Goal: Check status: Check status

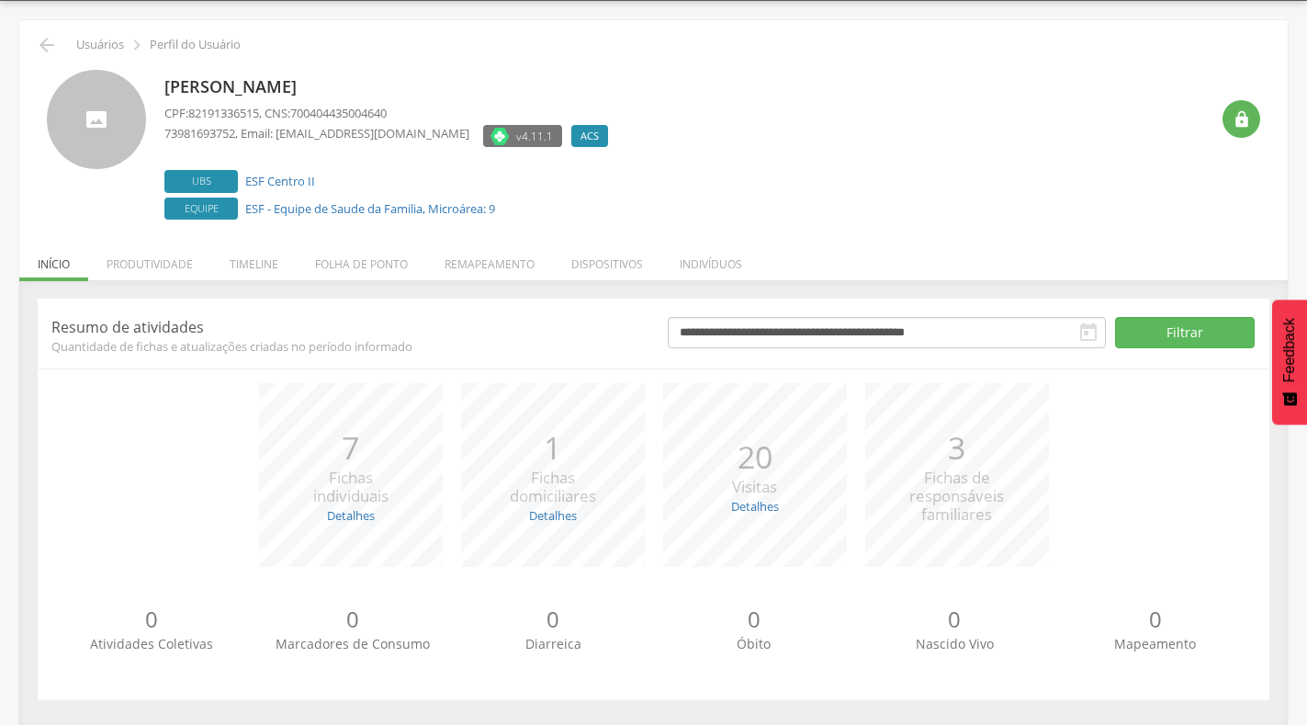
scroll to position [58, 0]
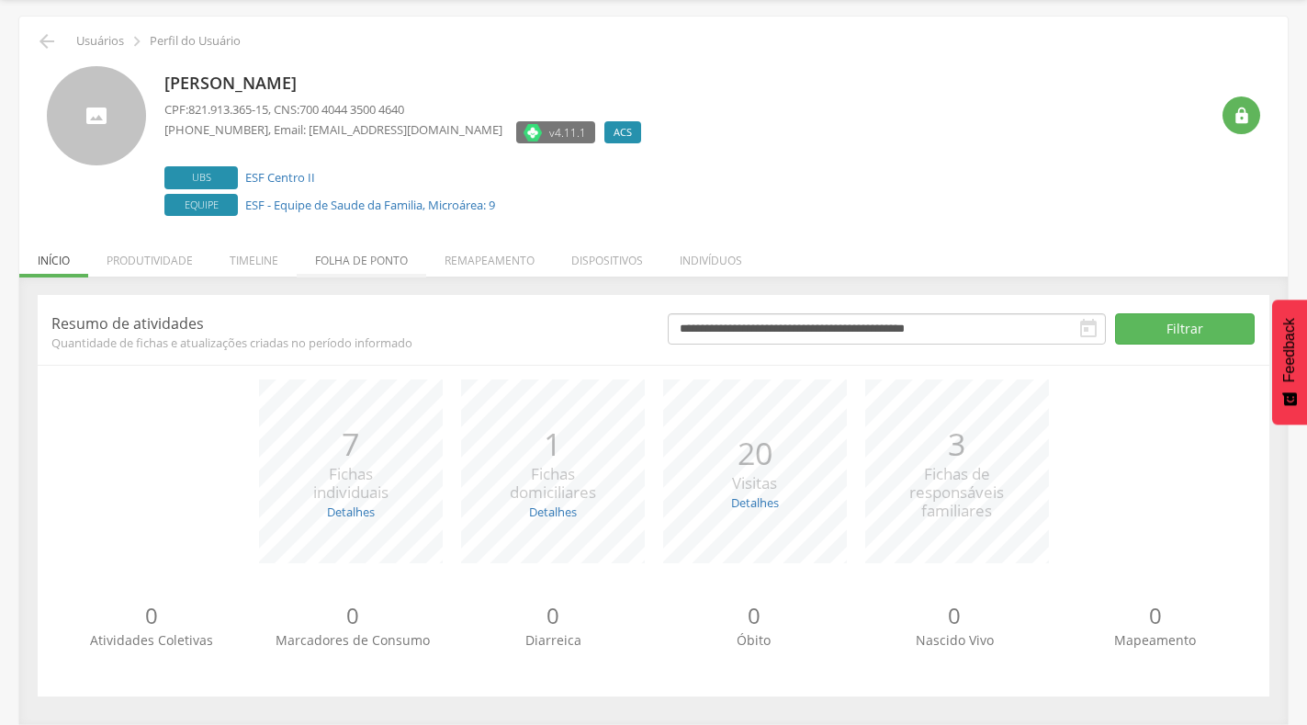
click at [341, 249] on li "Folha de ponto" at bounding box center [362, 255] width 130 height 43
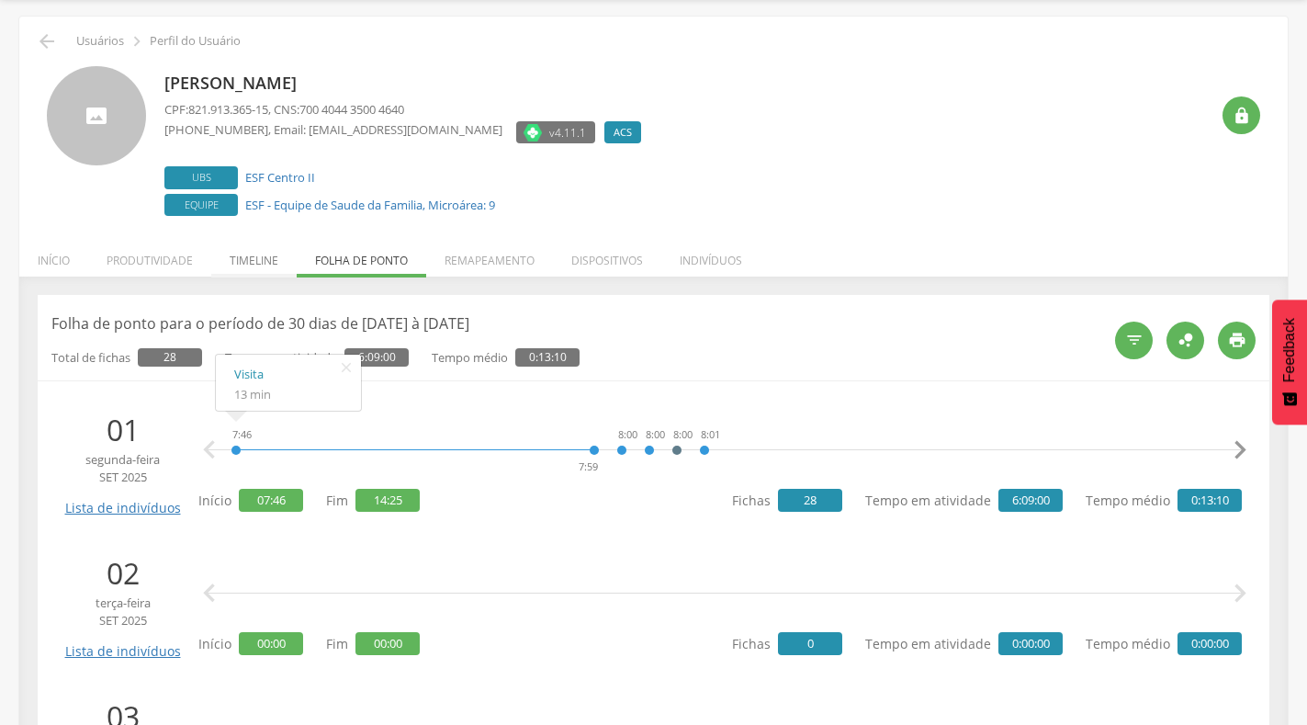
click at [248, 266] on li "Timeline" at bounding box center [253, 255] width 85 height 43
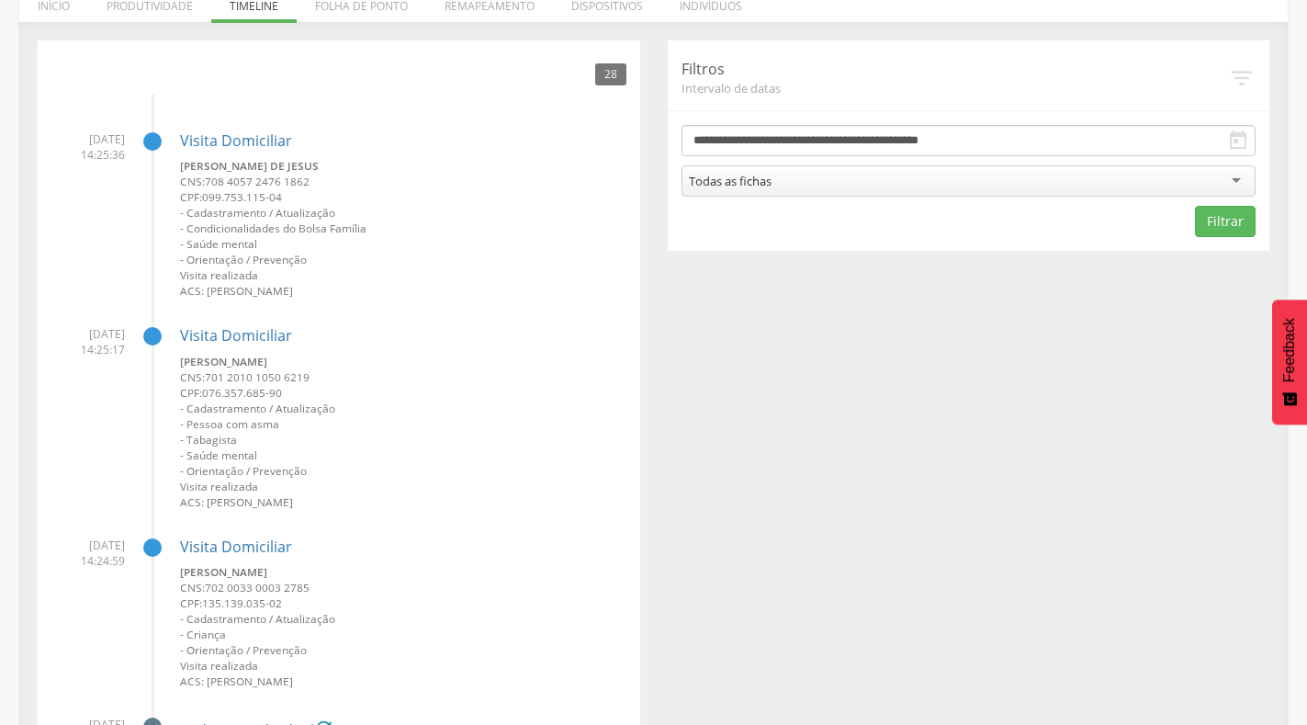
scroll to position [333, 0]
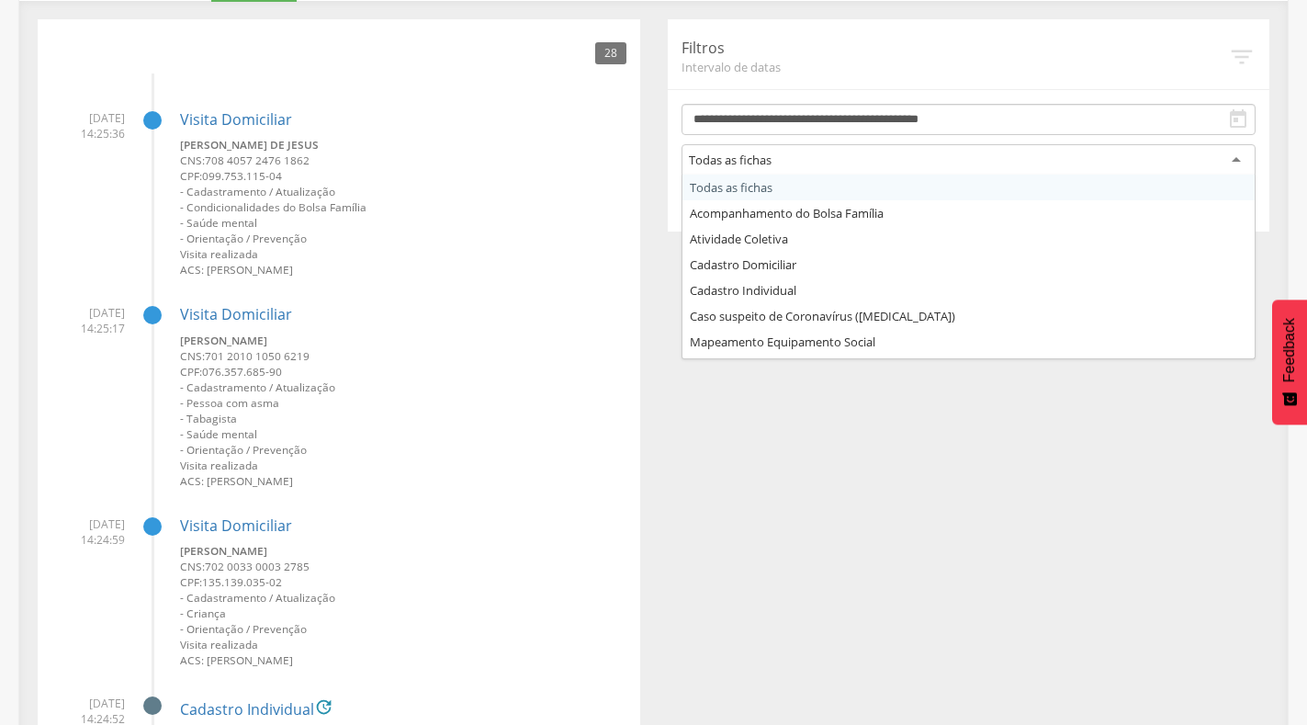
click at [1036, 150] on div "Todas as fichas" at bounding box center [969, 160] width 575 height 33
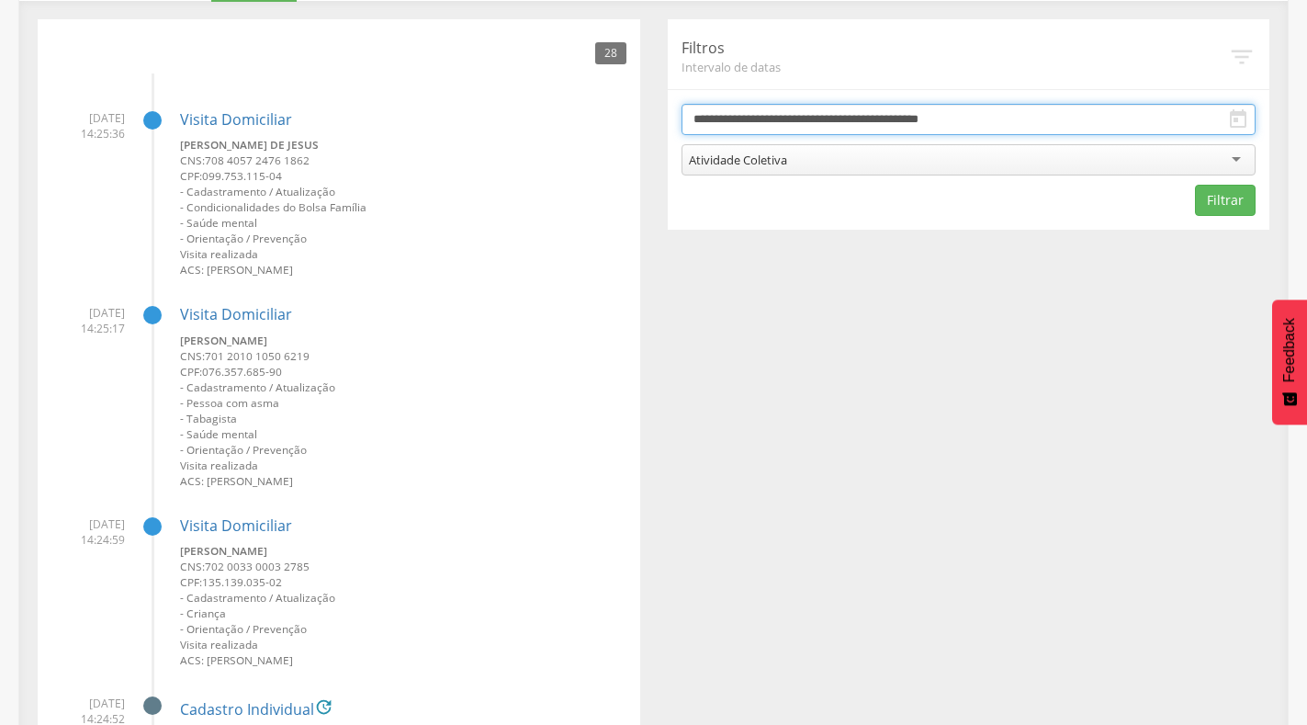
click at [1028, 119] on input "**********" at bounding box center [969, 119] width 575 height 31
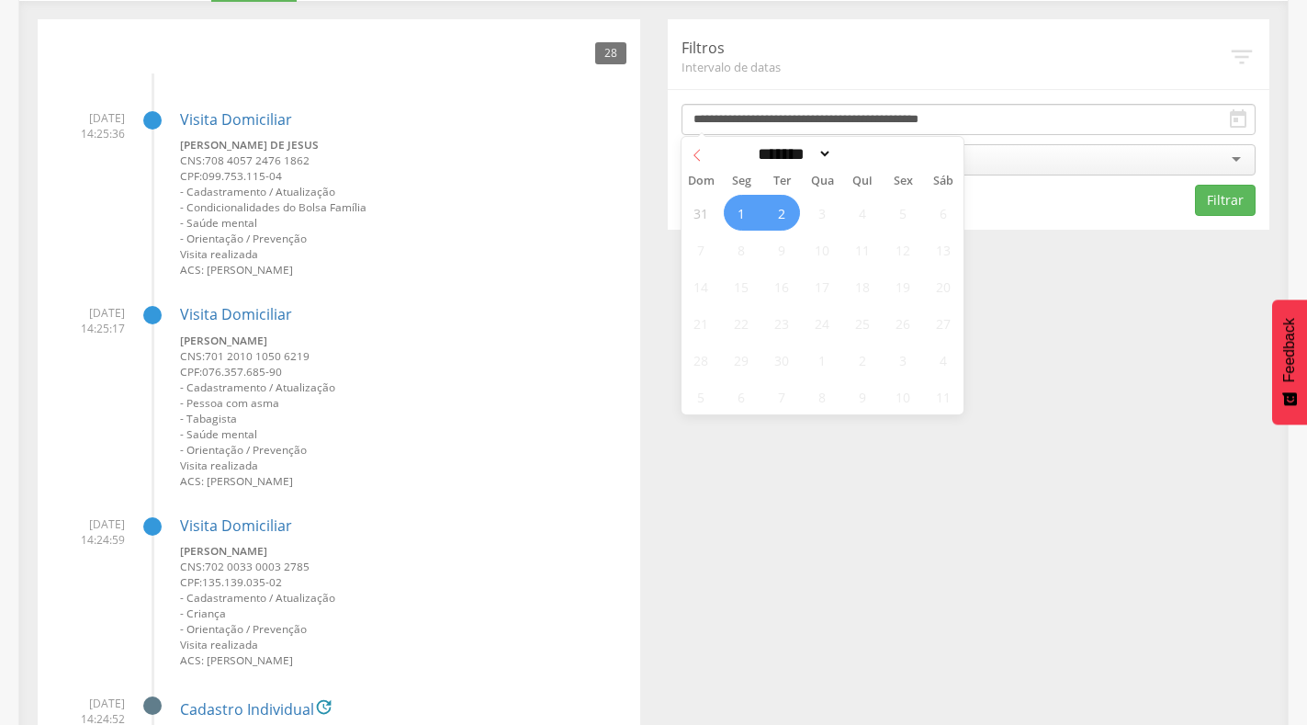
click at [695, 153] on icon at bounding box center [697, 155] width 13 height 13
select select "*"
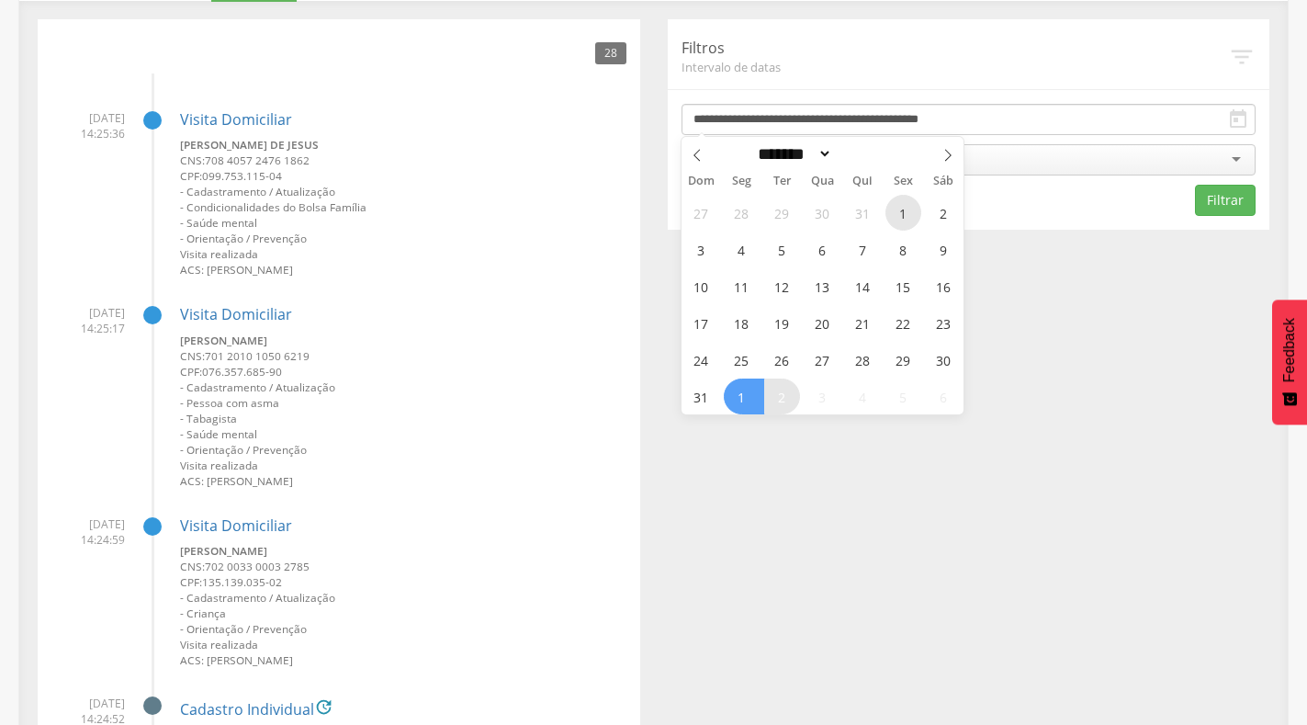
click at [899, 224] on span "1" at bounding box center [904, 213] width 36 height 36
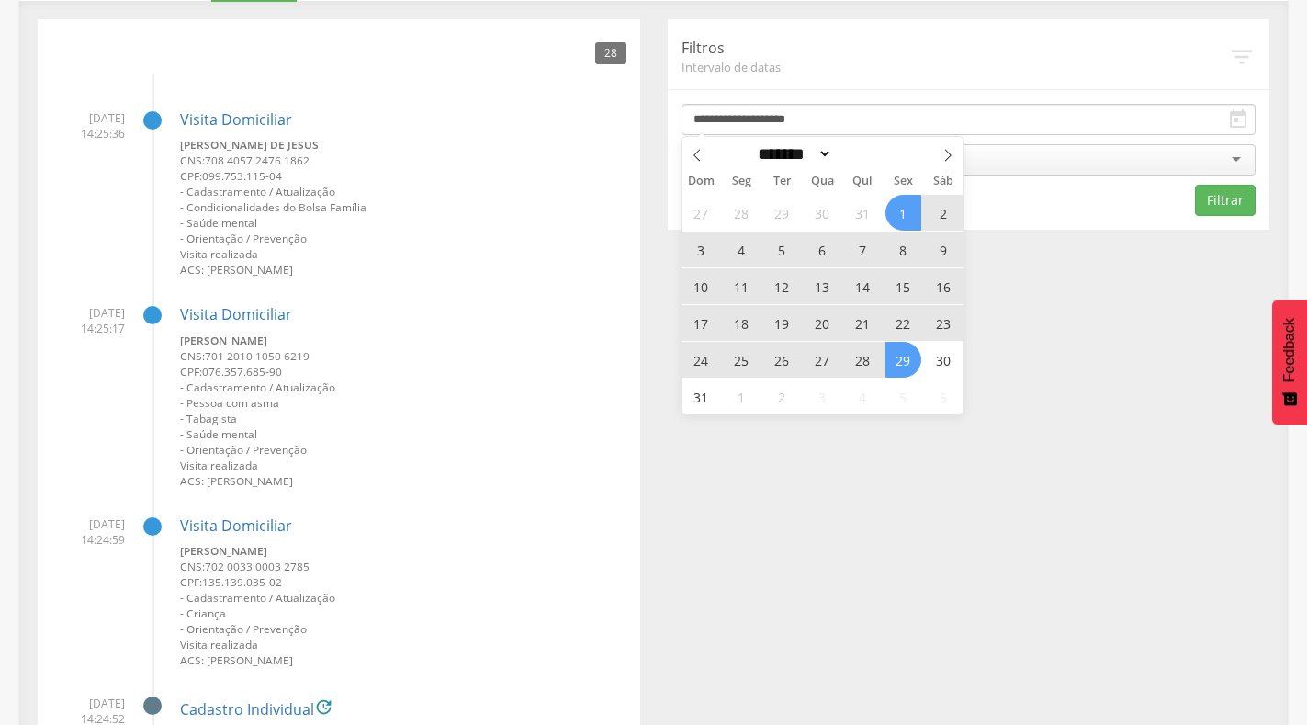
click at [908, 361] on span "29" at bounding box center [904, 360] width 36 height 36
type input "**********"
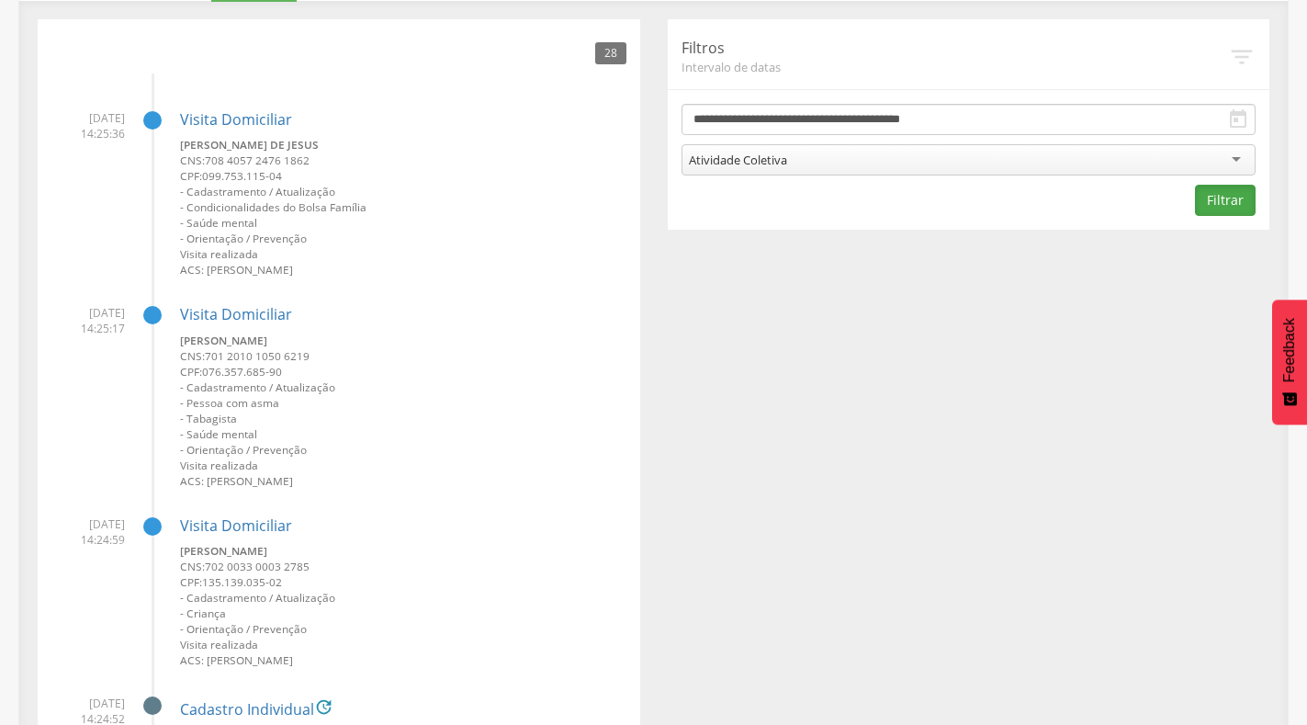
click at [1218, 198] on button "Filtrar" at bounding box center [1225, 200] width 61 height 31
